Goal: Task Accomplishment & Management: Use online tool/utility

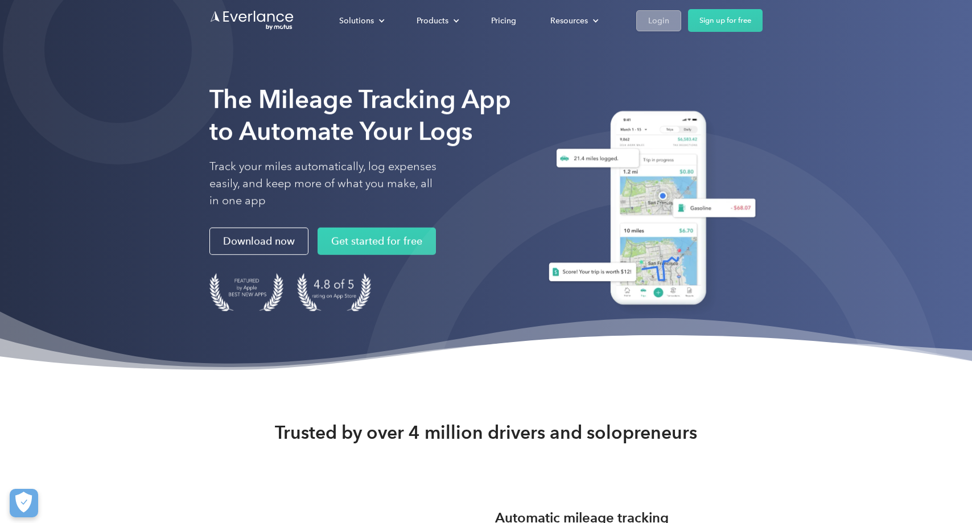
click at [663, 15] on div "Login" at bounding box center [658, 21] width 21 height 14
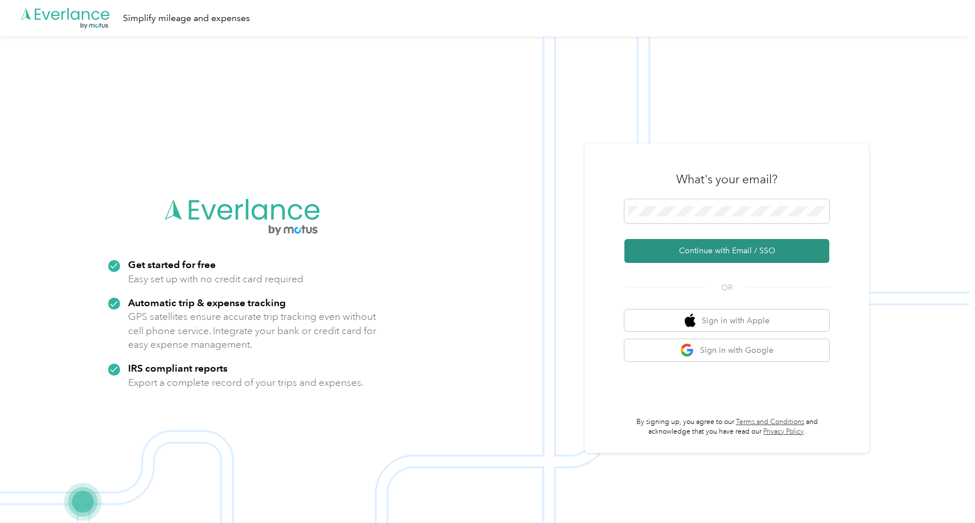
drag, startPoint x: 690, startPoint y: 252, endPoint x: 696, endPoint y: 247, distance: 8.2
click at [690, 252] on button "Continue with Email / SSO" at bounding box center [726, 251] width 205 height 24
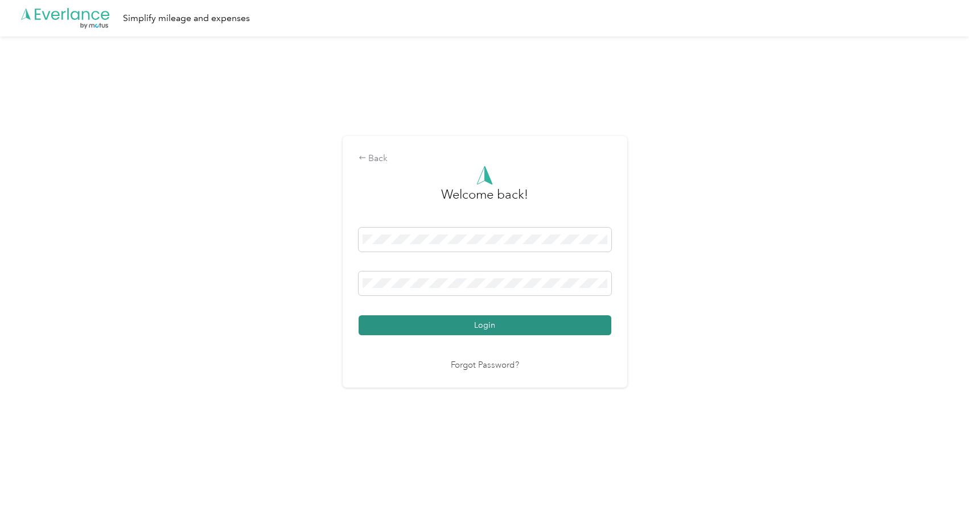
click at [475, 321] on button "Login" at bounding box center [484, 325] width 253 height 20
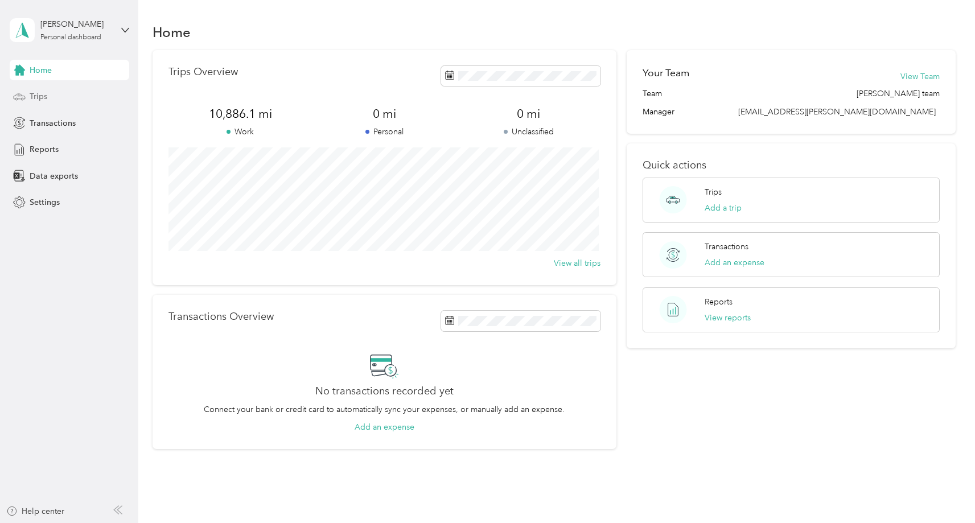
click at [39, 97] on span "Trips" at bounding box center [39, 96] width 18 height 12
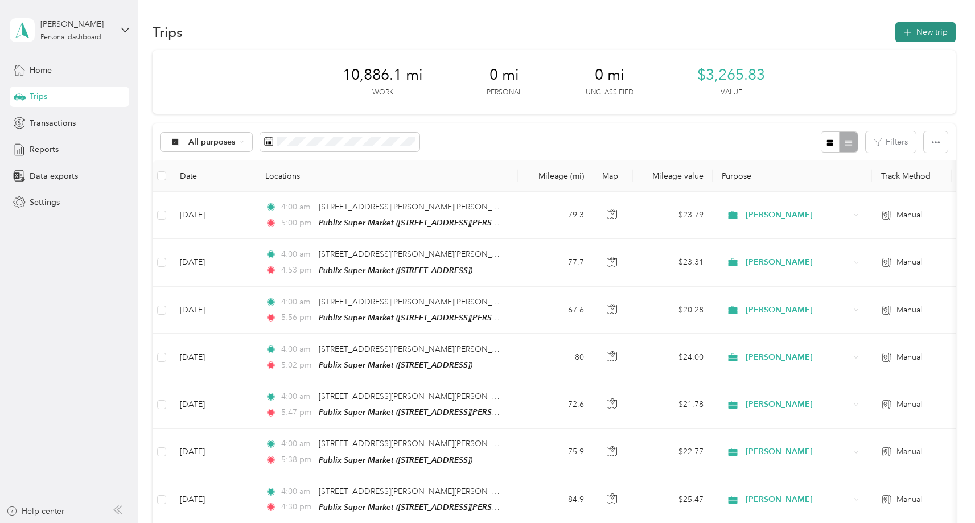
click at [927, 30] on button "New trip" at bounding box center [925, 32] width 60 height 20
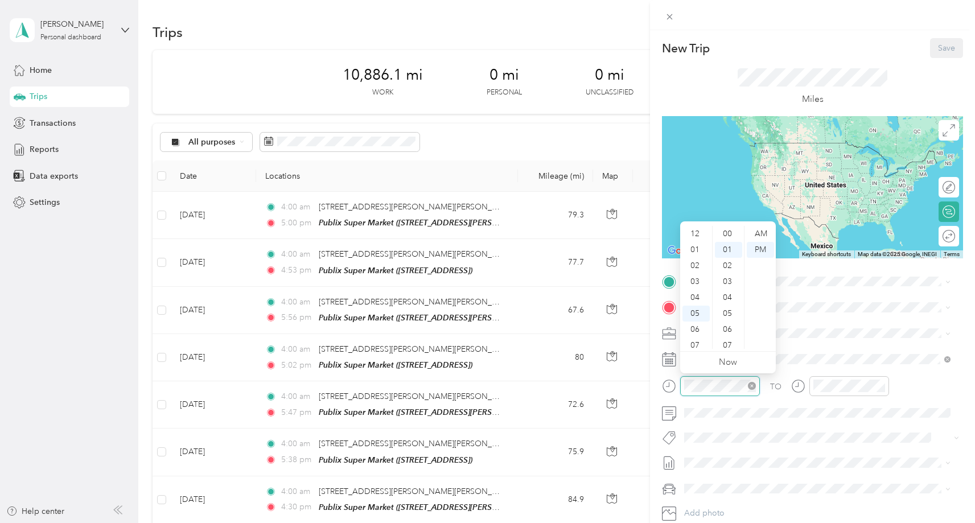
scroll to position [16, 0]
click at [696, 226] on div "04" at bounding box center [695, 229] width 27 height 16
click at [732, 232] on div "00" at bounding box center [728, 234] width 27 height 16
click at [758, 234] on div "AM" at bounding box center [760, 234] width 27 height 16
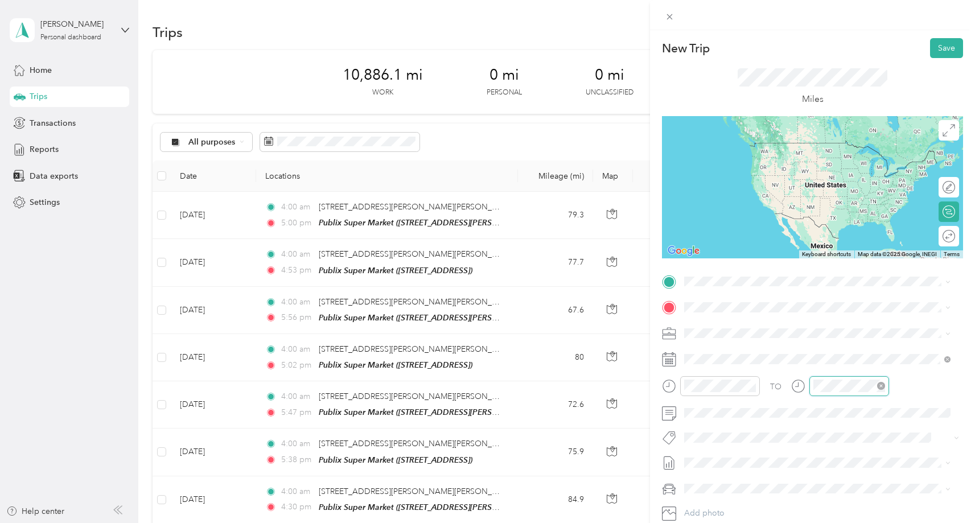
scroll to position [16, 0]
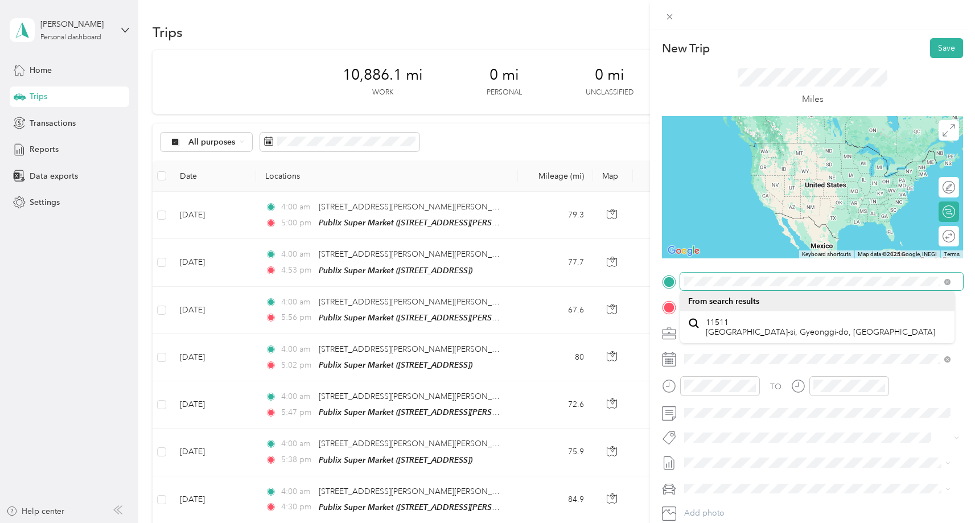
click at [826, 260] on div "New Trip Save This trip cannot be edited because it is either under review, app…" at bounding box center [812, 292] width 301 height 509
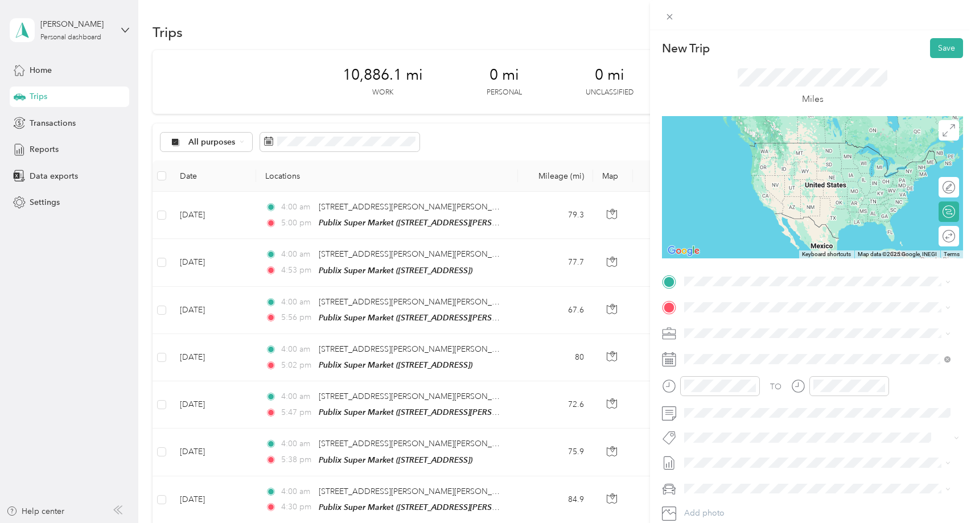
click at [723, 324] on span "[STREET_ADDRESS][PERSON_NAME][PERSON_NAME][US_STATE]" at bounding box center [826, 319] width 240 height 10
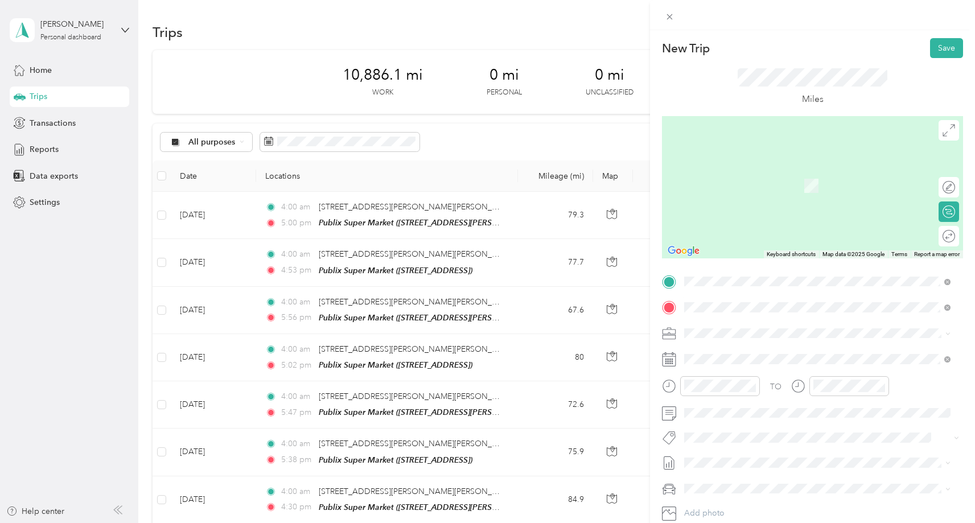
click at [762, 360] on div "TEAM Publix Super Market [STREET_ADDRESS][PERSON_NAME]" at bounding box center [773, 361] width 135 height 28
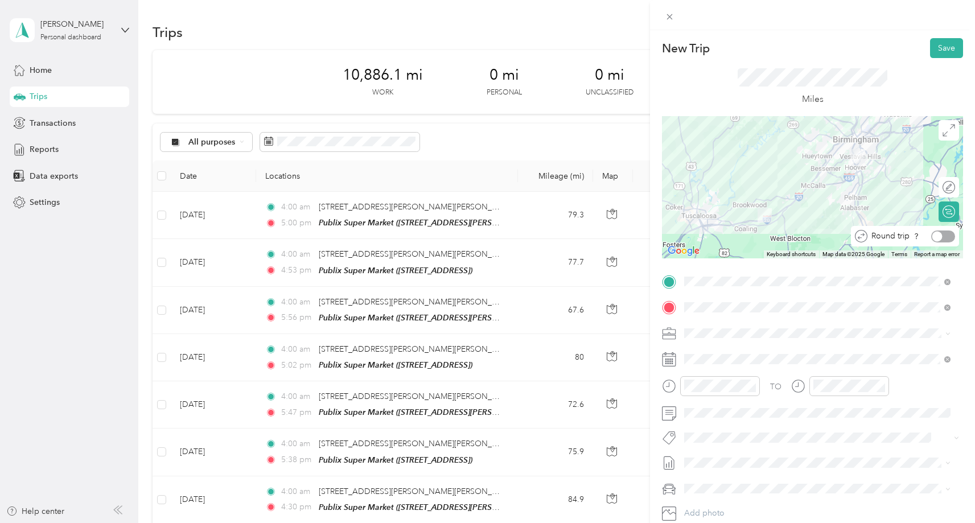
click at [935, 234] on div at bounding box center [943, 236] width 24 height 12
click at [931, 47] on button "Save" at bounding box center [946, 48] width 33 height 20
